Goal: Find contact information: Find contact information

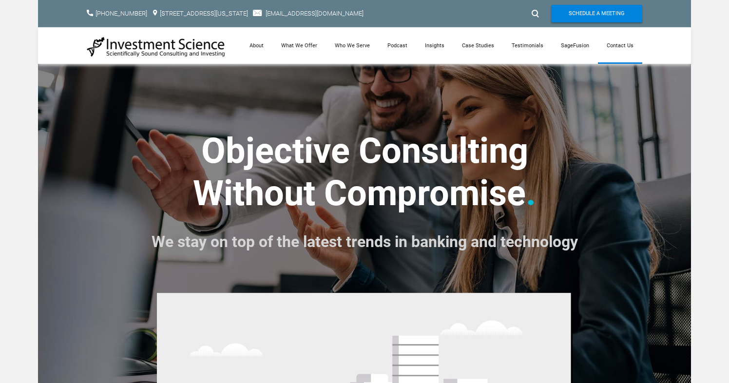
click at [619, 44] on link "Contact Us" at bounding box center [620, 45] width 44 height 37
